Goal: Navigation & Orientation: Go to known website

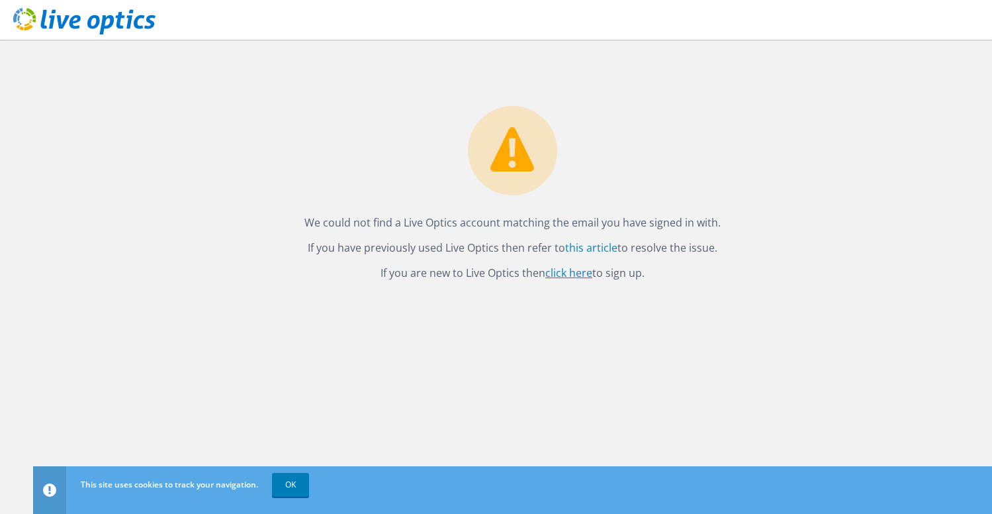
click at [561, 275] on link "click here" at bounding box center [568, 272] width 47 height 15
click at [567, 277] on link "click here" at bounding box center [568, 272] width 47 height 15
